Goal: Use online tool/utility: Utilize a website feature to perform a specific function

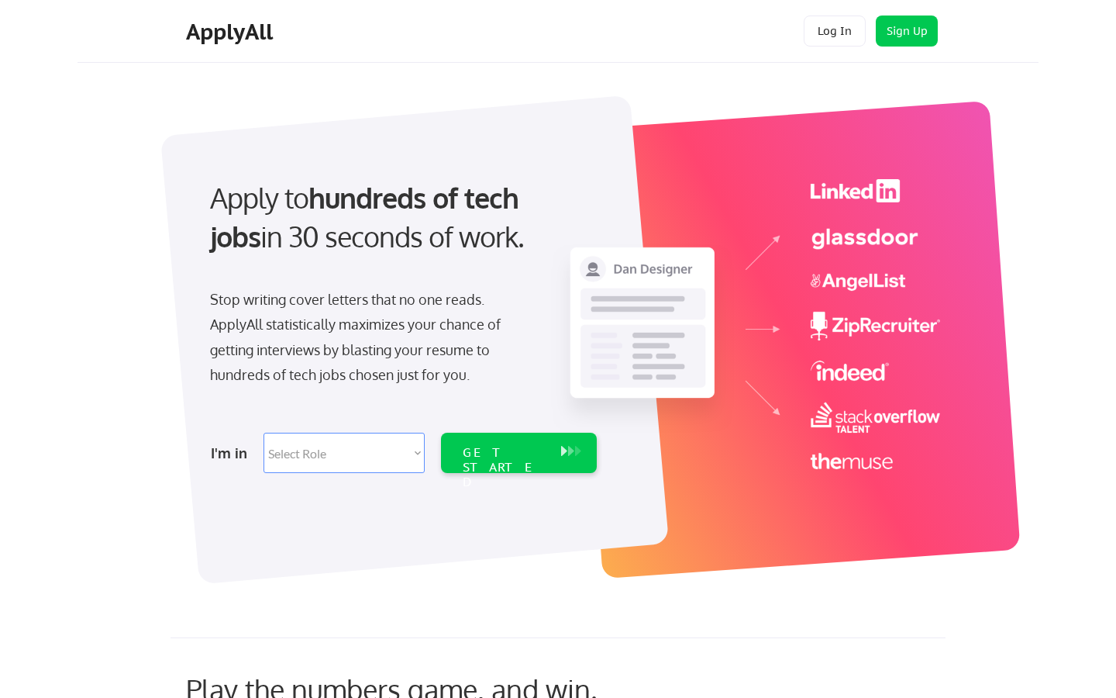
click at [349, 443] on select "Select Role Software Engineering Product Management Customer Success Sales UI/U…" at bounding box center [344, 453] width 161 height 40
select select ""technical_project_program_mgmt""
click at [519, 445] on div "GET STARTED" at bounding box center [504, 467] width 83 height 45
select select ""technical_project_program_mgmt""
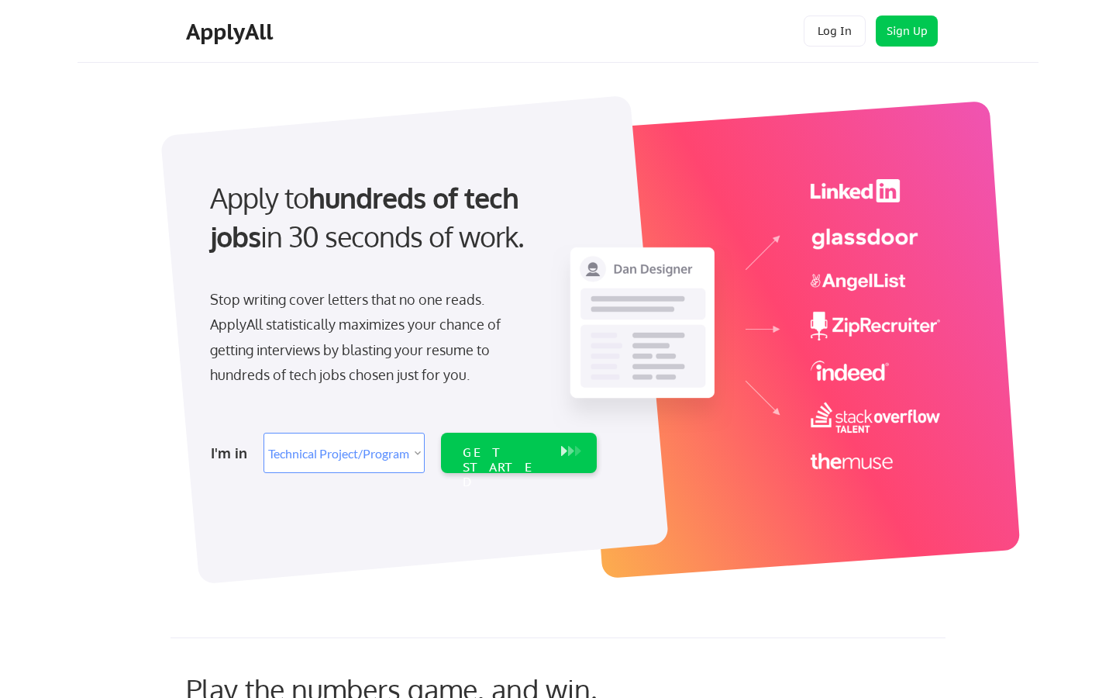
select select ""technical_project_program_mgmt""
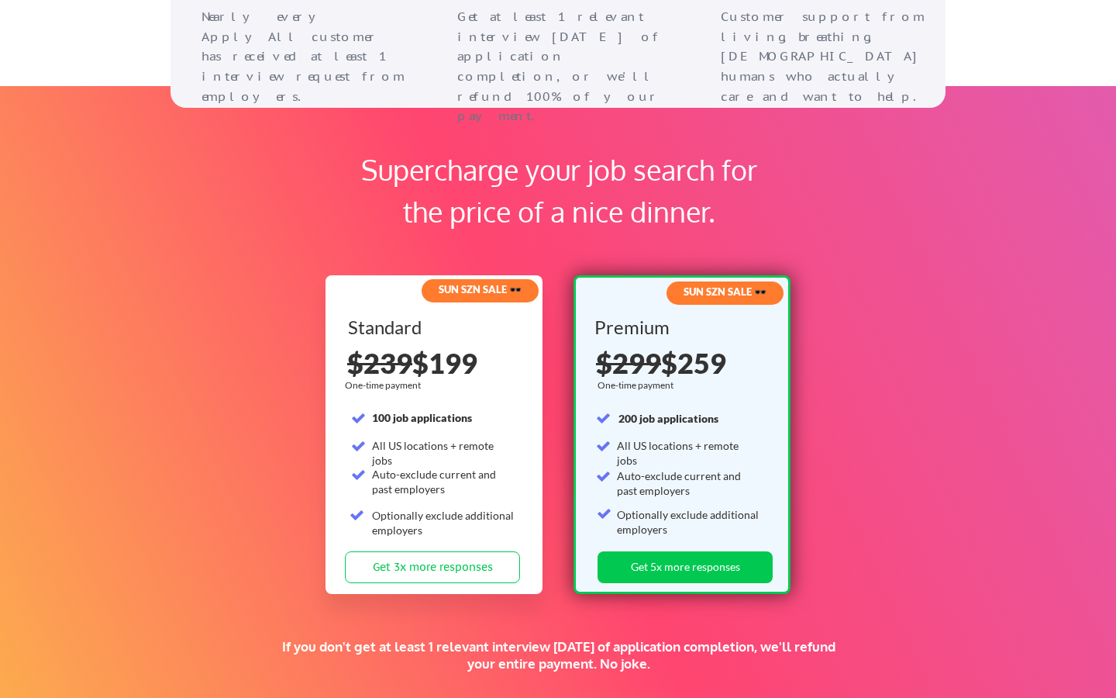
scroll to position [2222, 0]
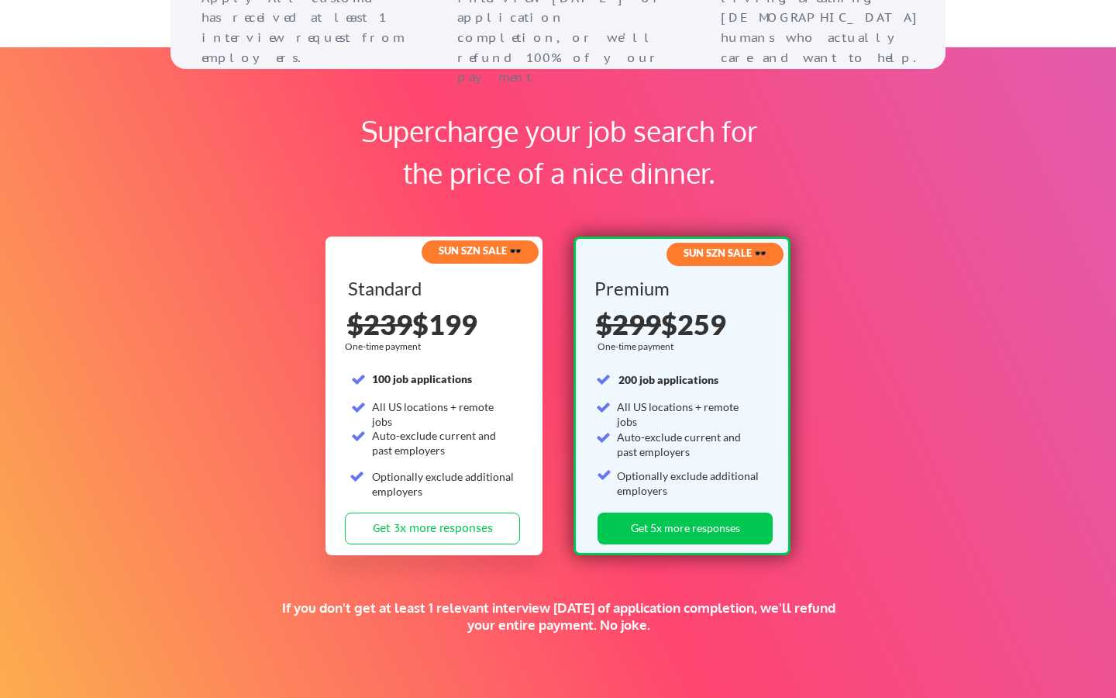
click at [569, 438] on div "SUN SZN SALE 🕶️ Standard 100 job applications All US locations + remote jobs Au…" at bounding box center [558, 392] width 465 height 351
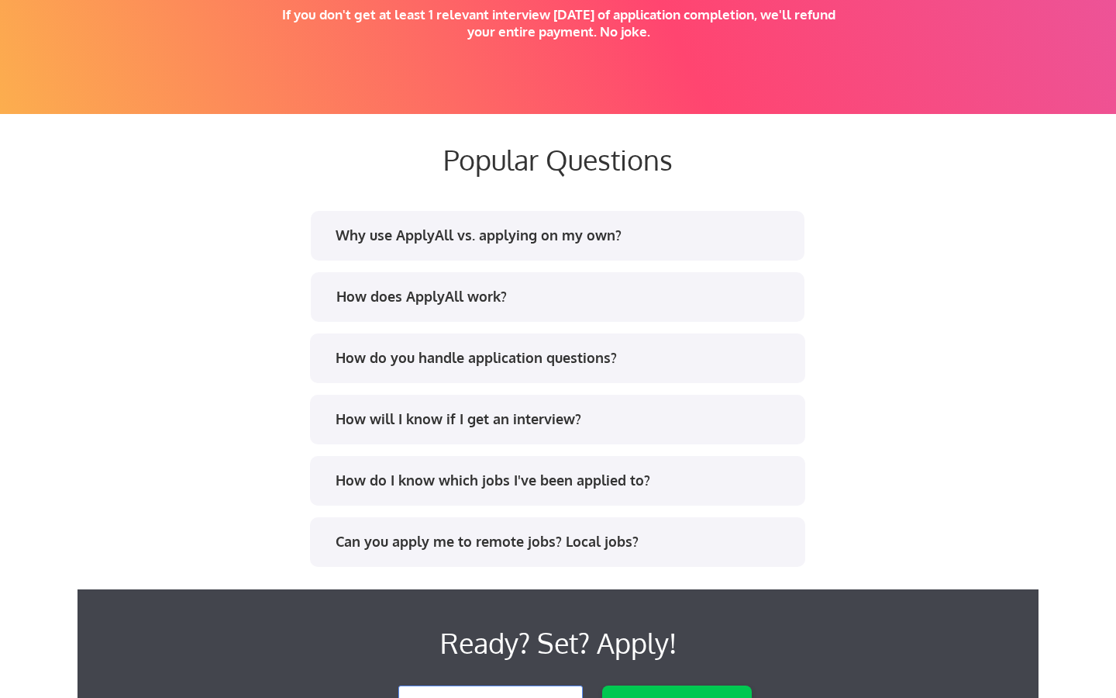
scroll to position [3179, 0]
